Goal: Ask a question: Seek information or help from site administrators or community

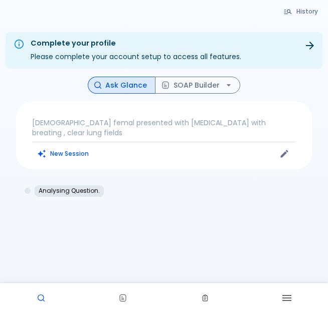
click at [52, 122] on p "[DEMOGRAPHIC_DATA] femal presented with [MEDICAL_DATA] with breating , clear lu…" at bounding box center [164, 128] width 264 height 20
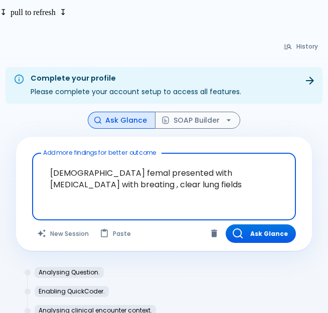
drag, startPoint x: 51, startPoint y: 139, endPoint x: 168, endPoint y: 182, distance: 125.0
click at [168, 182] on textarea "[DEMOGRAPHIC_DATA] femal presented with [MEDICAL_DATA] with breating , clear lu…" at bounding box center [164, 178] width 250 height 43
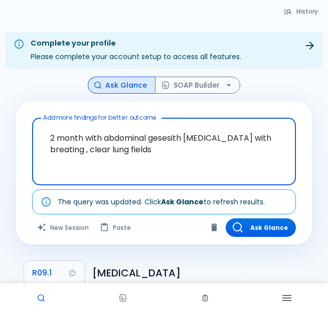
type textarea "2 month with abdominal geses ith [MEDICAL_DATA] with breating , clear lung fiel…"
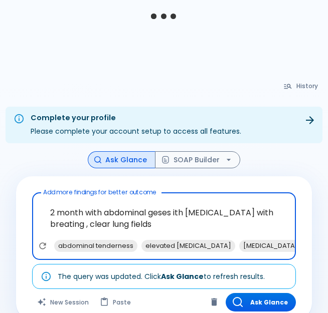
drag, startPoint x: 173, startPoint y: 138, endPoint x: 154, endPoint y: 228, distance: 91.7
click at [154, 228] on textarea "2 month with abdominal geses ith chest pain with breating , clear lung fields" at bounding box center [164, 218] width 250 height 43
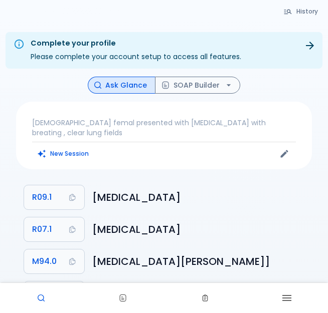
click at [136, 142] on hr at bounding box center [164, 142] width 264 height 1
click at [103, 126] on p "[DEMOGRAPHIC_DATA] femal presented with [MEDICAL_DATA] with breating , clear lu…" at bounding box center [164, 128] width 264 height 20
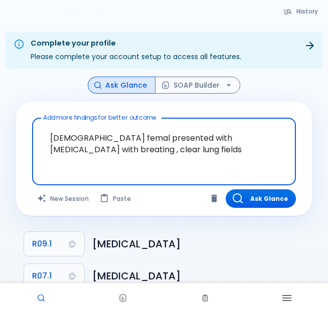
click at [103, 126] on textarea "[DEMOGRAPHIC_DATA] femal presented with [MEDICAL_DATA] with breating , clear lu…" at bounding box center [164, 143] width 250 height 43
drag, startPoint x: 52, startPoint y: 138, endPoint x: 260, endPoint y: 156, distance: 208.9
click at [260, 156] on textarea "[DEMOGRAPHIC_DATA] femal presented with [MEDICAL_DATA] with breating , clear lu…" at bounding box center [164, 143] width 250 height 43
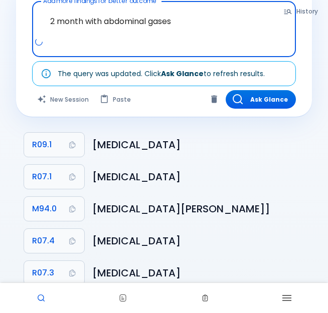
scroll to position [129, 0]
type textarea "2 month with abdominal gases"
click at [277, 90] on button "Ask Glance" at bounding box center [261, 99] width 70 height 19
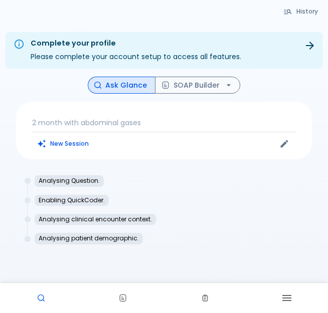
click at [80, 119] on p "2 month with abdominal gases" at bounding box center [164, 123] width 264 height 10
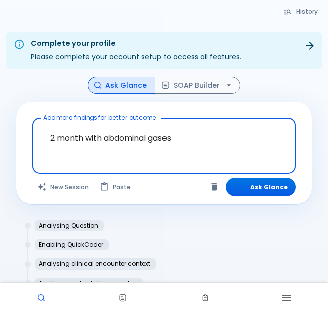
click at [80, 119] on label "Add more findings for better outcome" at bounding box center [99, 117] width 113 height 9
click at [80, 122] on textarea "2 month with abdominal gases" at bounding box center [164, 138] width 250 height 32
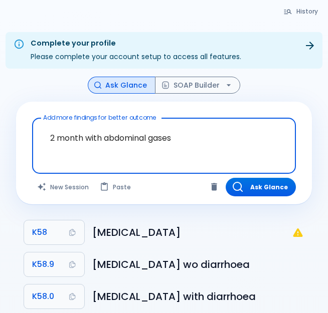
click at [178, 139] on textarea "2 month with abdominal gases" at bounding box center [164, 138] width 250 height 32
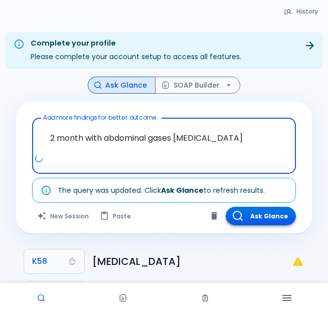
type textarea "2 month with abdominal gases [MEDICAL_DATA]"
click at [265, 219] on button "Ask Glance" at bounding box center [261, 216] width 70 height 19
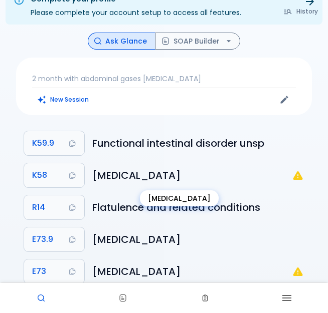
scroll to position [75, 0]
